Goal: Use online tool/utility: Utilize a website feature to perform a specific function

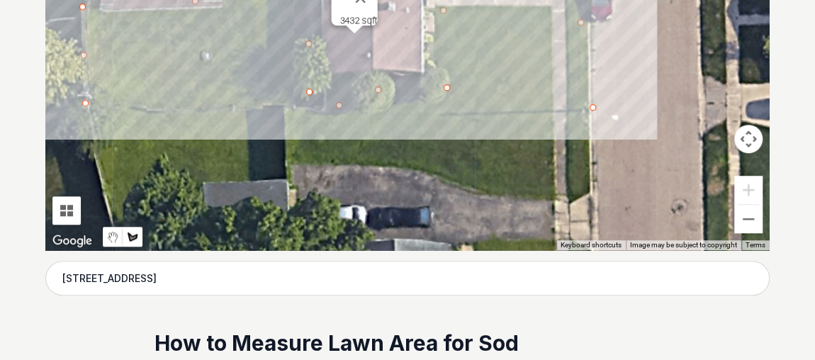
scroll to position [484, 0]
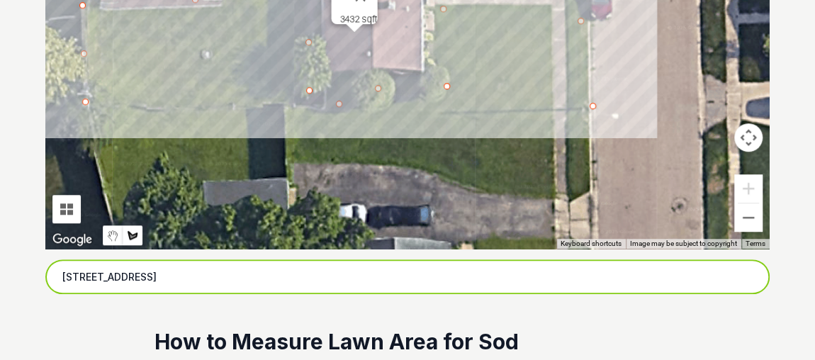
drag, startPoint x: 215, startPoint y: 270, endPoint x: 0, endPoint y: 267, distance: 214.8
paste input "[STREET_ADDRESS][PERSON_NAME]"
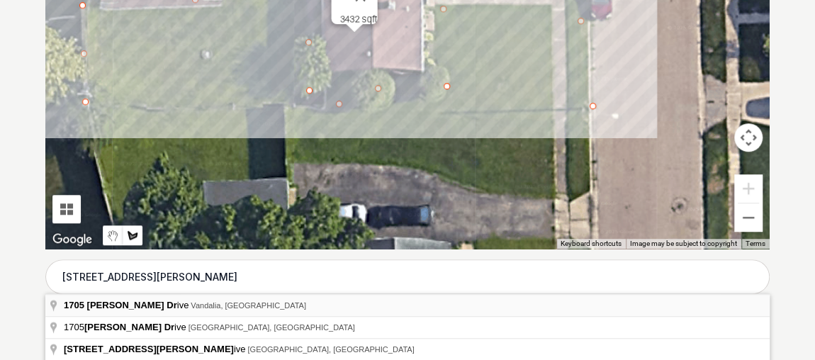
type input "[STREET_ADDRESS][PERSON_NAME]"
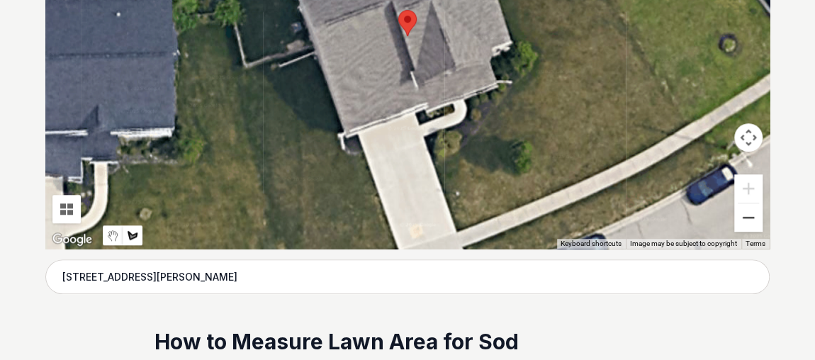
click at [751, 222] on button "Zoom out" at bounding box center [748, 217] width 28 height 28
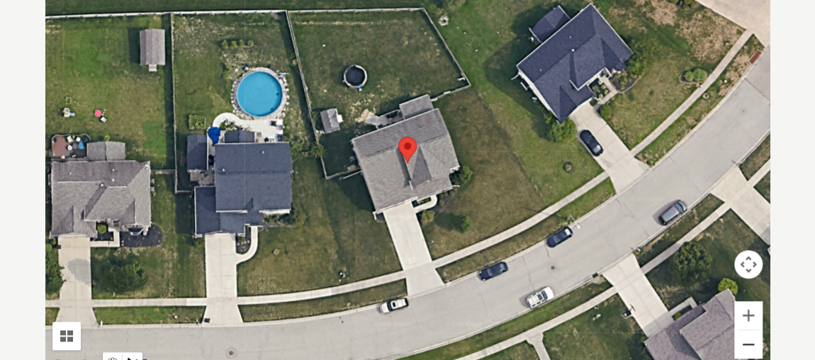
scroll to position [366, 0]
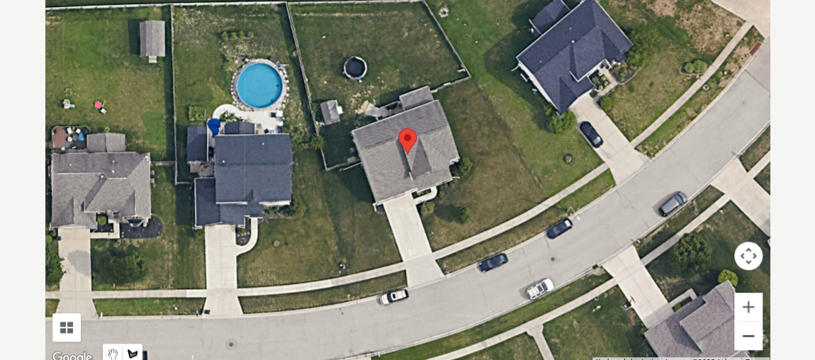
click at [749, 337] on button "Zoom out" at bounding box center [748, 336] width 28 height 28
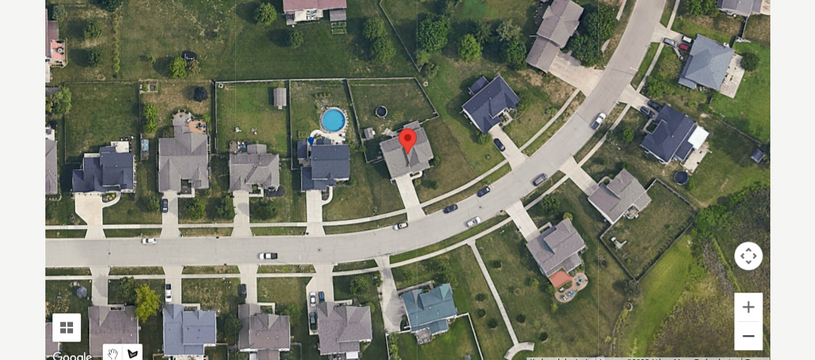
click at [749, 337] on button "Zoom out" at bounding box center [748, 336] width 28 height 28
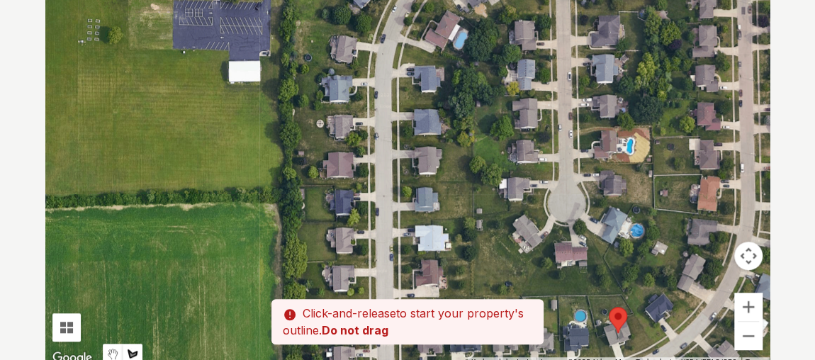
drag, startPoint x: 425, startPoint y: 135, endPoint x: 564, endPoint y: 280, distance: 200.1
click at [564, 280] on div at bounding box center [407, 154] width 724 height 425
click at [746, 306] on button "Zoom in" at bounding box center [748, 307] width 28 height 28
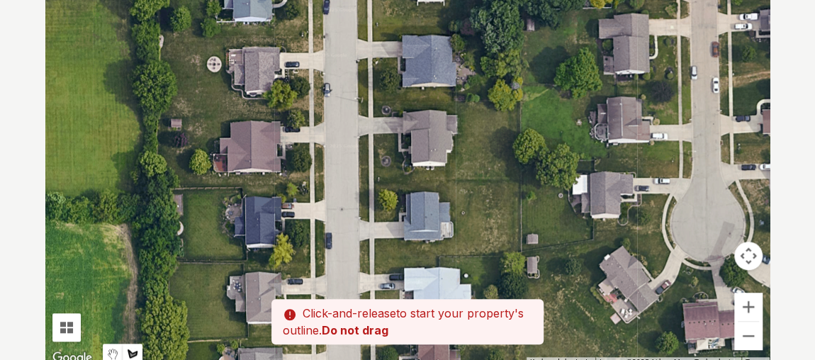
drag, startPoint x: 463, startPoint y: 90, endPoint x: 442, endPoint y: 66, distance: 32.1
click at [442, 66] on div at bounding box center [407, 154] width 724 height 425
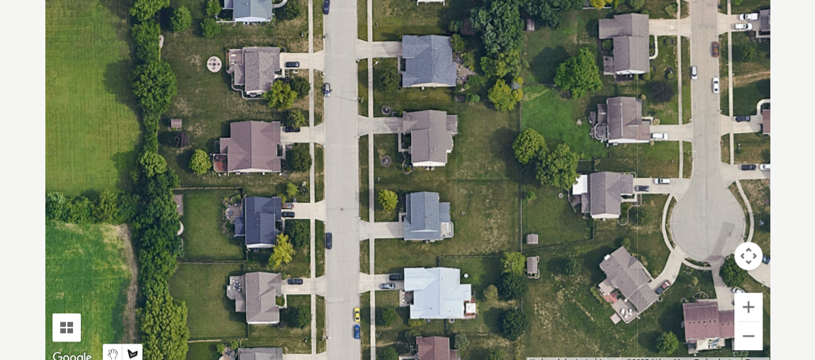
click at [357, 102] on div at bounding box center [407, 154] width 724 height 425
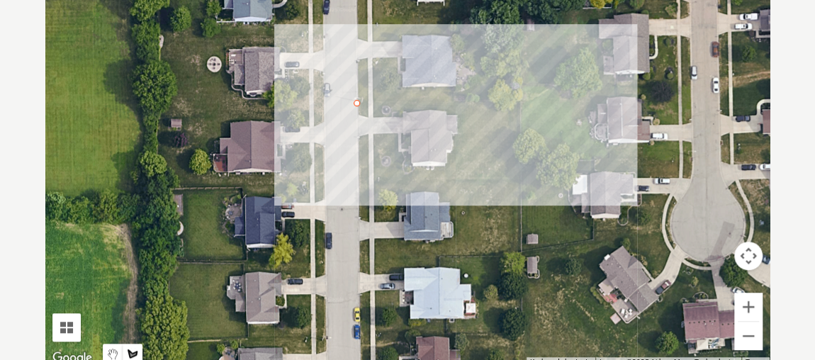
click at [517, 101] on div at bounding box center [407, 154] width 724 height 425
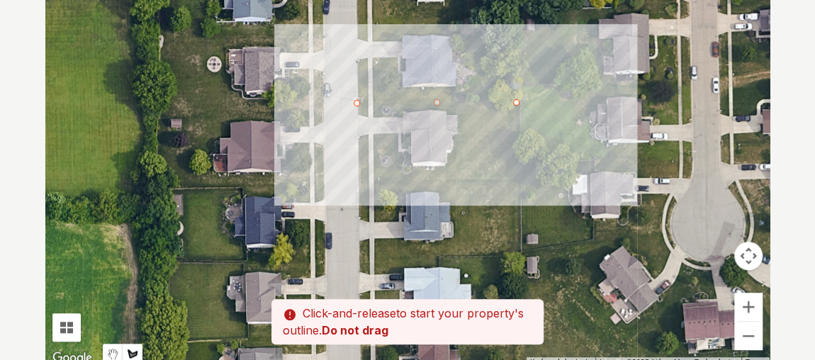
click at [519, 174] on div at bounding box center [407, 154] width 724 height 425
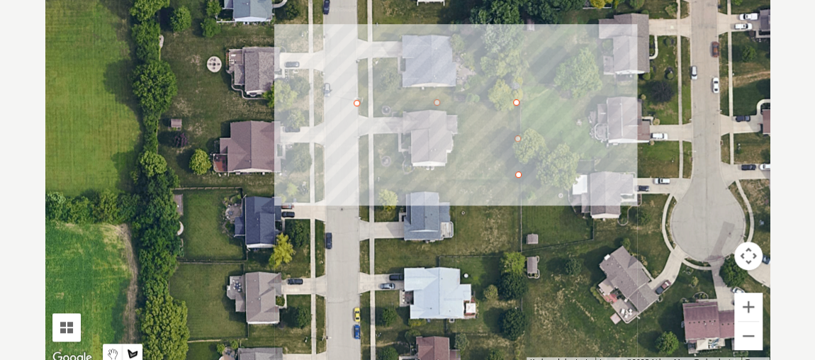
click at [495, 177] on div at bounding box center [407, 154] width 724 height 425
click at [357, 175] on div at bounding box center [407, 154] width 724 height 425
click at [358, 136] on div at bounding box center [407, 154] width 724 height 425
click at [396, 131] on div at bounding box center [407, 154] width 724 height 425
click at [400, 166] on div at bounding box center [407, 154] width 724 height 425
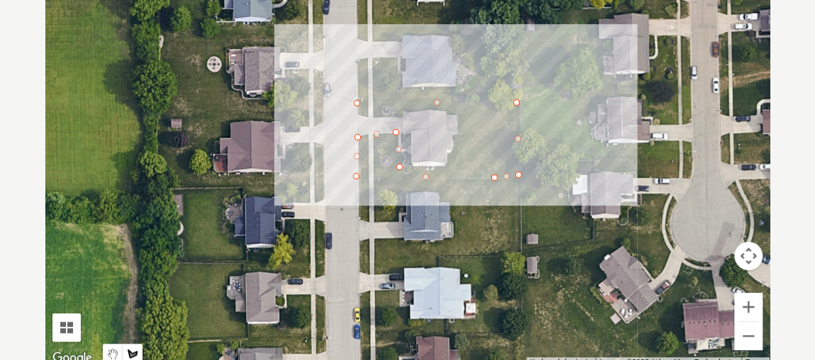
click at [448, 160] on div at bounding box center [407, 154] width 724 height 425
click at [458, 142] on div at bounding box center [407, 154] width 724 height 425
click at [457, 112] on div at bounding box center [407, 154] width 724 height 425
click at [397, 111] on div at bounding box center [407, 154] width 724 height 425
click at [364, 113] on div at bounding box center [407, 154] width 724 height 425
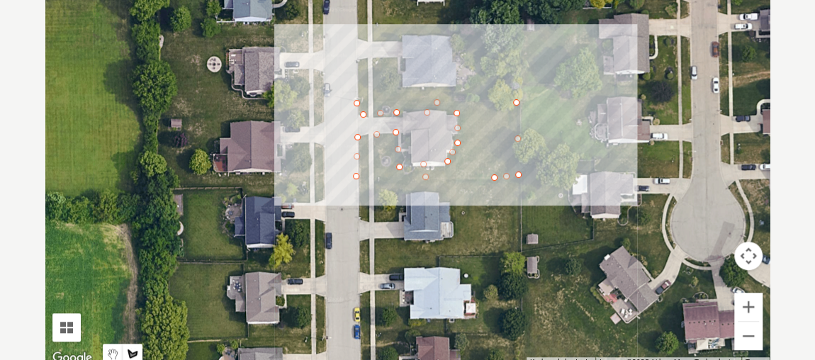
click at [357, 103] on div at bounding box center [407, 154] width 724 height 425
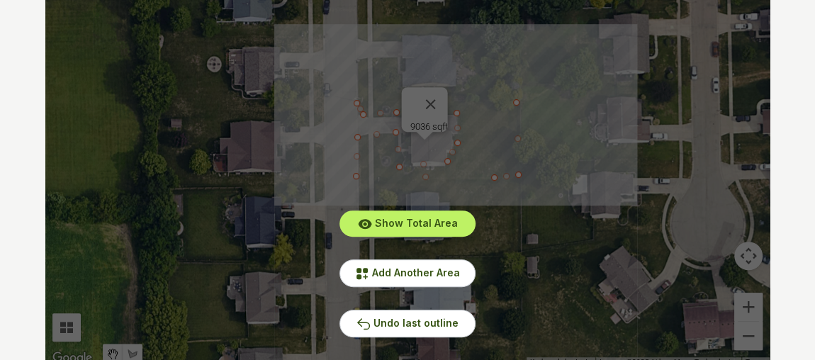
click at [340, 132] on div "Show Total Area Add Another Area Undo last outline" at bounding box center [407, 154] width 724 height 425
click at [394, 274] on span "Add Another Area" at bounding box center [416, 273] width 88 height 12
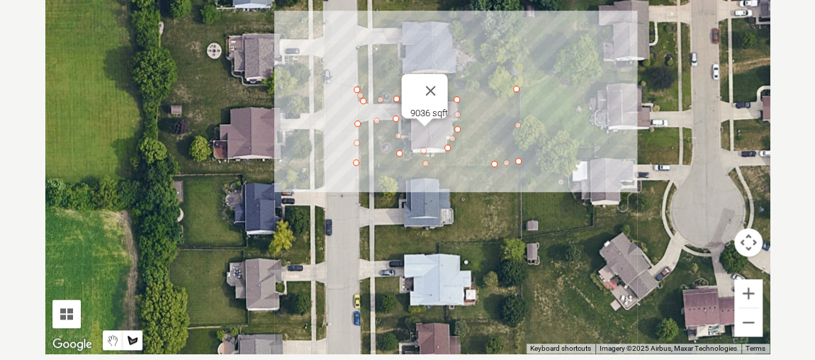
scroll to position [379, 0]
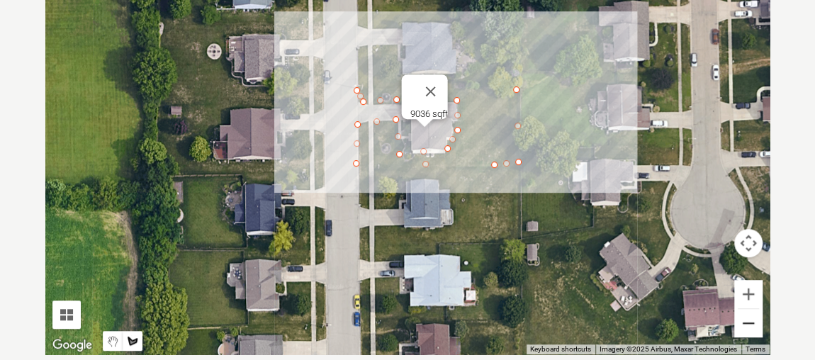
click at [740, 320] on button "Zoom out" at bounding box center [748, 323] width 28 height 28
